Goal: Task Accomplishment & Management: Use online tool/utility

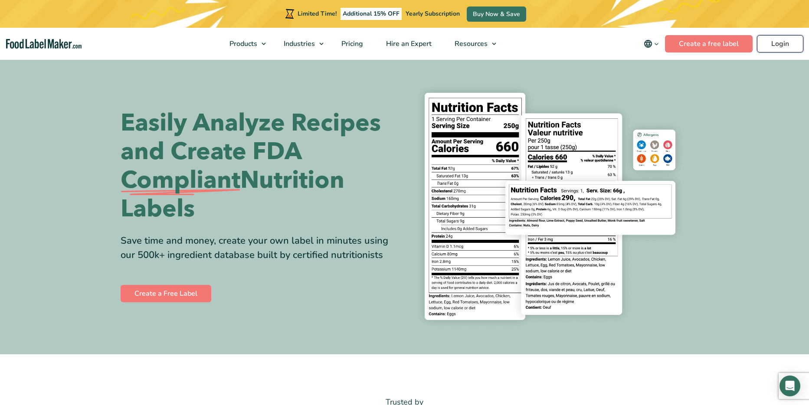
click at [782, 46] on link "Login" at bounding box center [780, 43] width 46 height 17
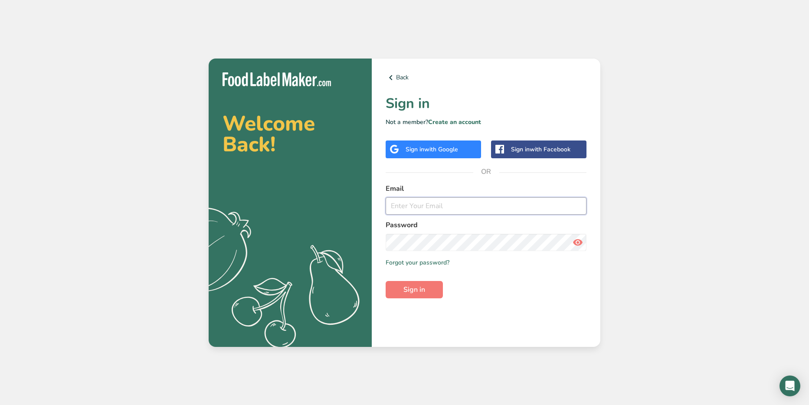
click at [542, 207] on input "email" at bounding box center [485, 205] width 201 height 17
type input "ejvargas1@gmail.com"
click at [422, 291] on span "Sign in" at bounding box center [414, 289] width 22 height 10
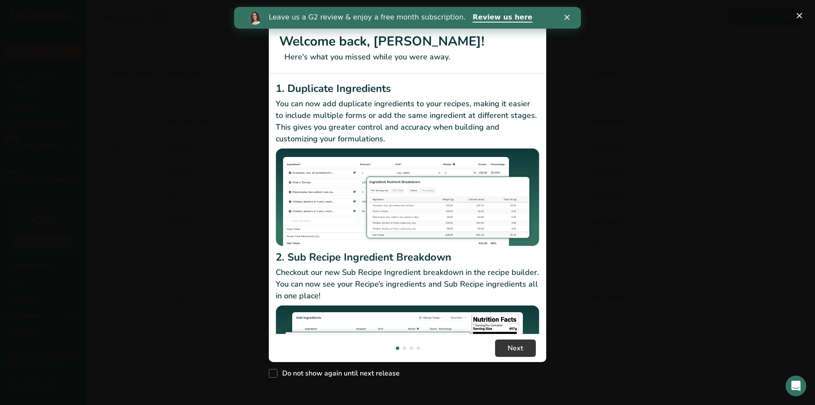
click at [565, 17] on icon "Close" at bounding box center [567, 17] width 5 height 5
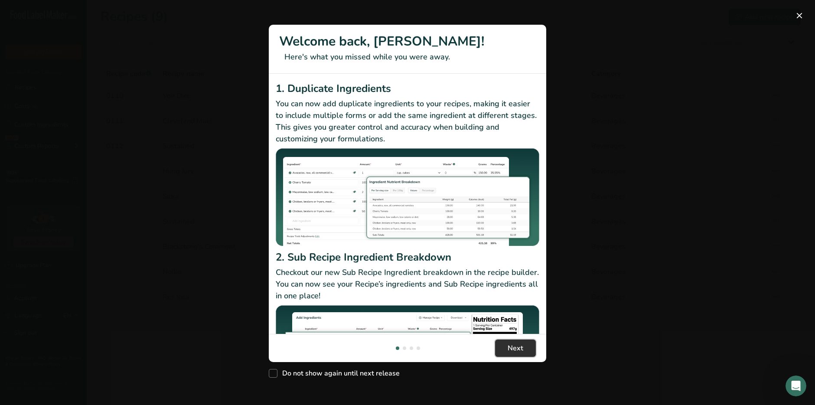
click at [512, 348] on span "Next" at bounding box center [516, 348] width 16 height 10
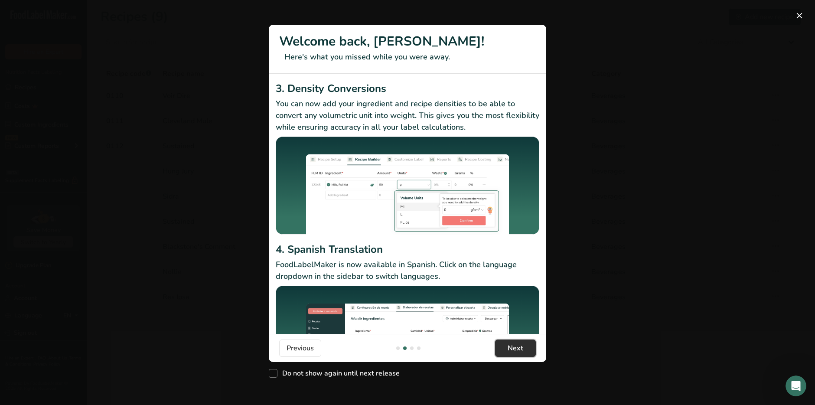
click at [512, 348] on span "Next" at bounding box center [516, 348] width 16 height 10
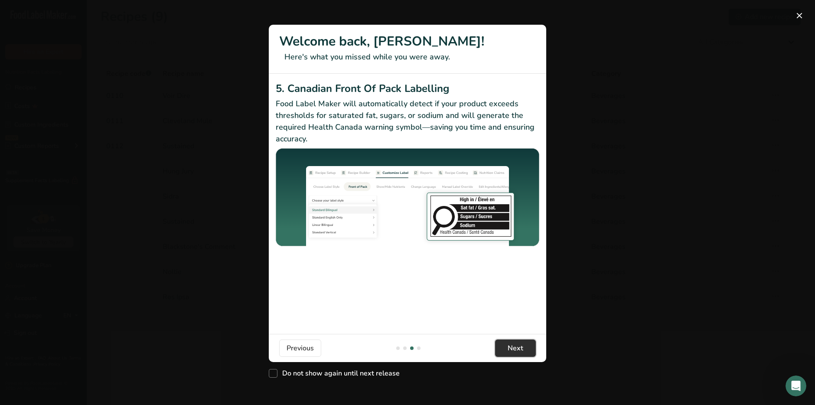
click at [512, 348] on span "Next" at bounding box center [516, 348] width 16 height 10
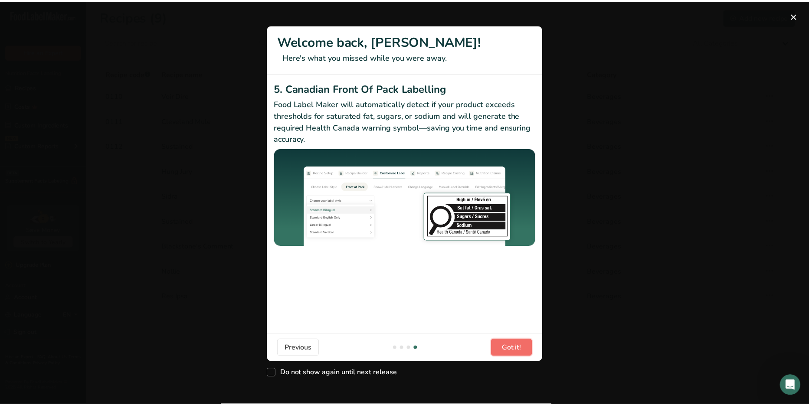
scroll to position [0, 832]
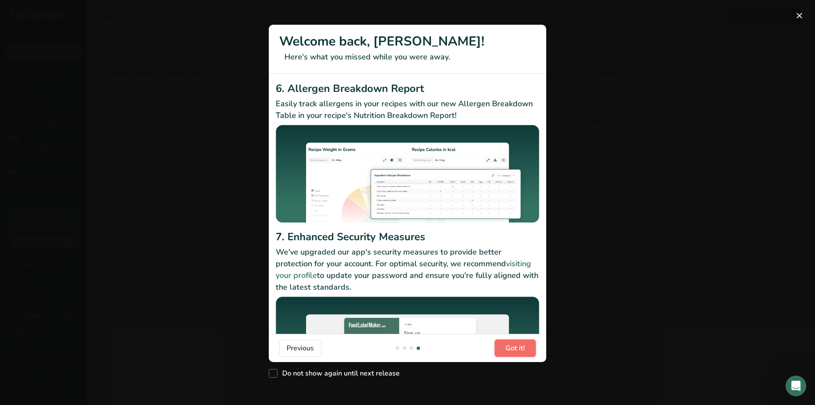
click at [512, 348] on span "Got it!" at bounding box center [516, 348] width 20 height 10
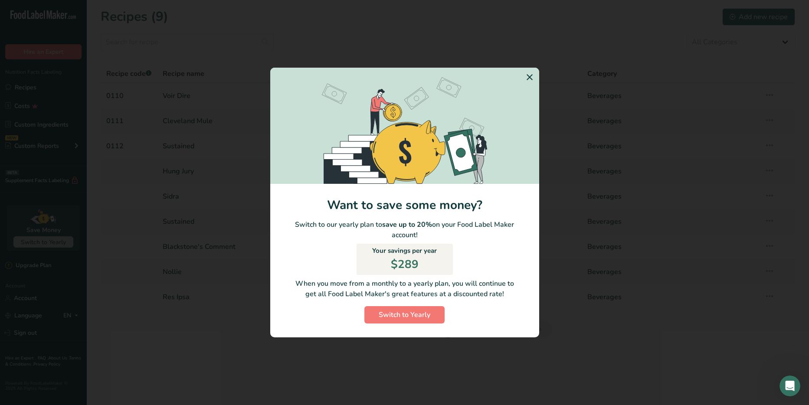
click at [723, 216] on div "Switch to Yearly Modal" at bounding box center [404, 202] width 809 height 405
click at [530, 80] on icon "Switch to Yearly Modal" at bounding box center [529, 77] width 10 height 16
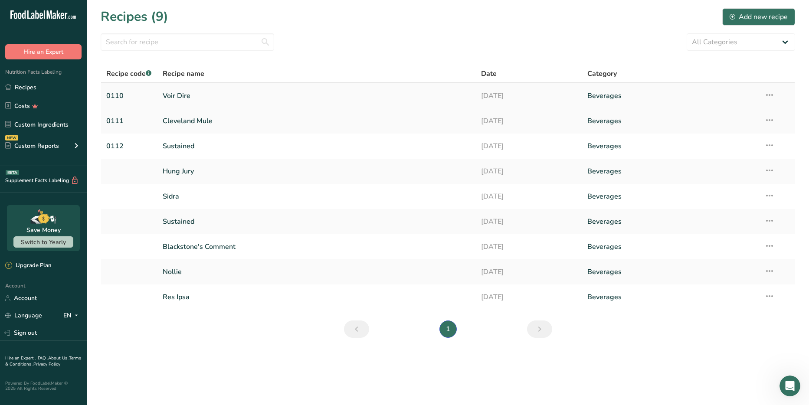
click at [594, 91] on link "Beverages" at bounding box center [670, 96] width 166 height 18
